Goal: Transaction & Acquisition: Purchase product/service

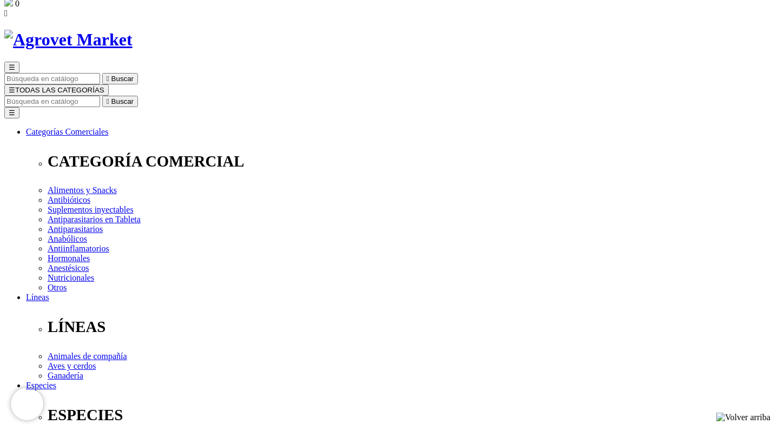
select select "398"
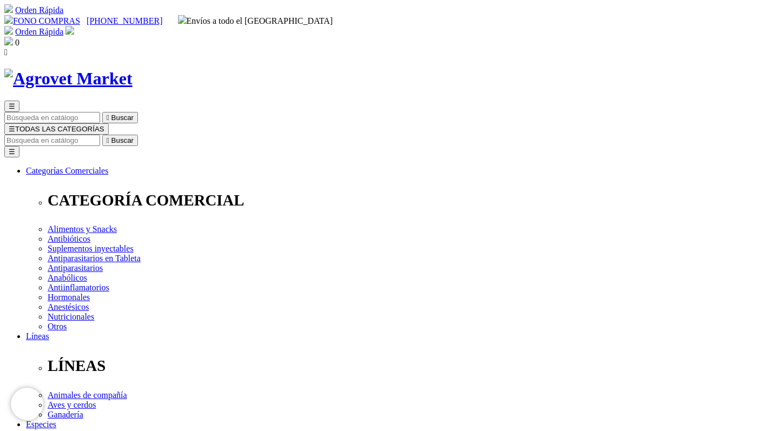
click at [100, 135] on input "Buscar" at bounding box center [52, 140] width 96 height 11
type input "atrevia"
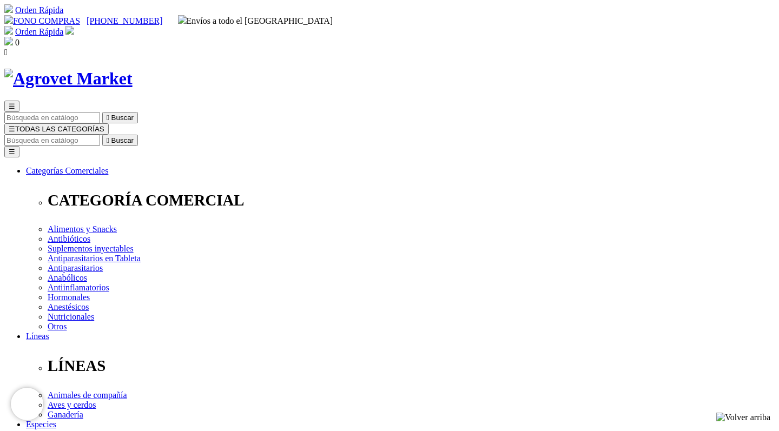
select select "399"
select select "402"
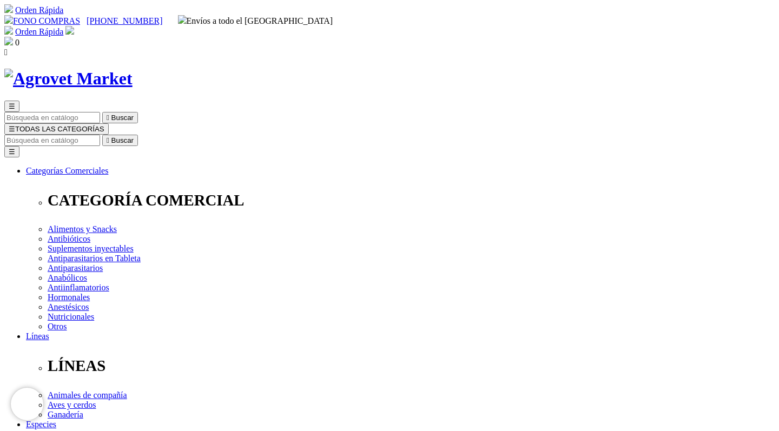
select select "399"
